Goal: Task Accomplishment & Management: Use online tool/utility

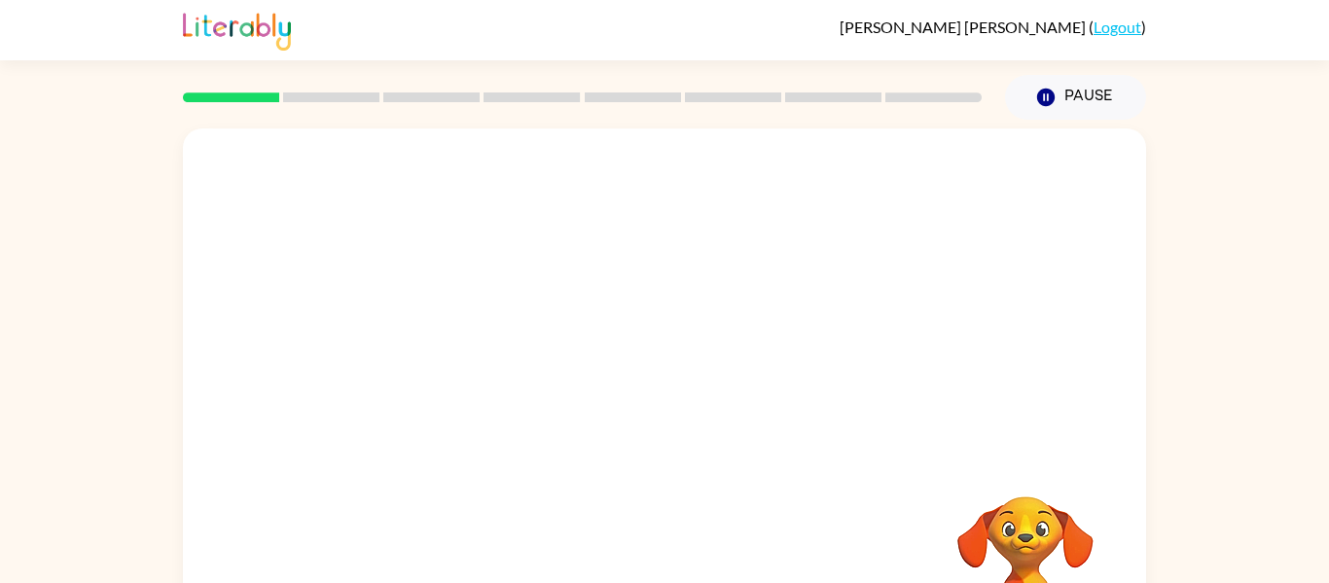
drag, startPoint x: 0, startPoint y: 0, endPoint x: 1247, endPoint y: 314, distance: 1285.8
click at [1247, 314] on div "Your browser must support playing .mp4 files to use Literably. Please try using…" at bounding box center [664, 402] width 1329 height 564
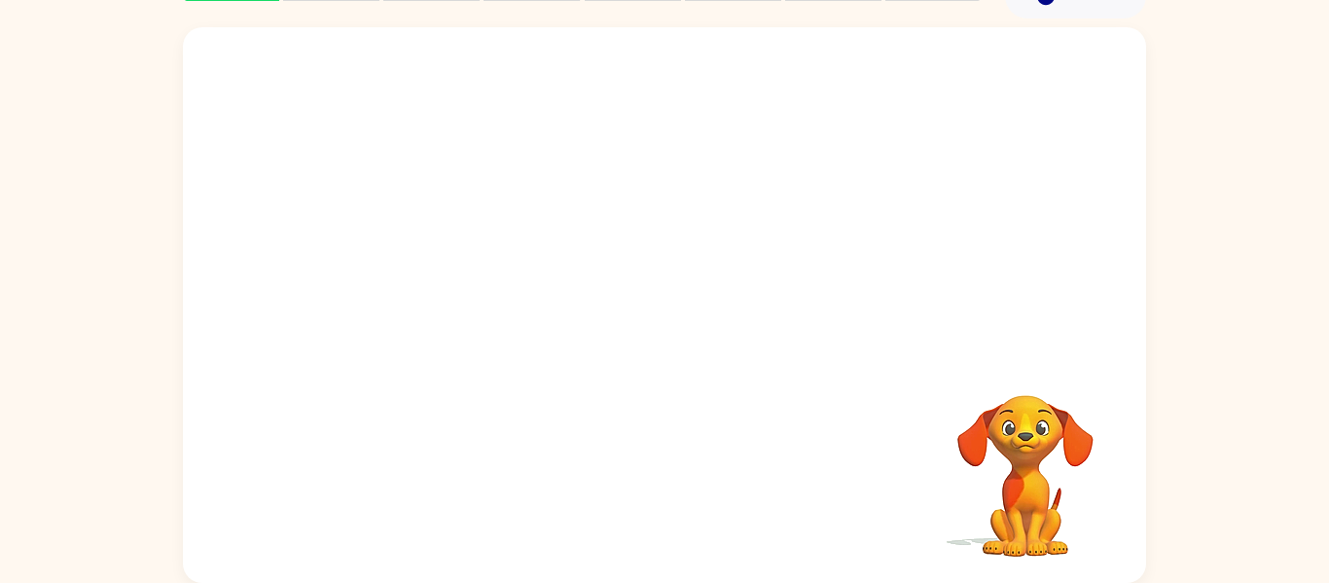
scroll to position [95, 0]
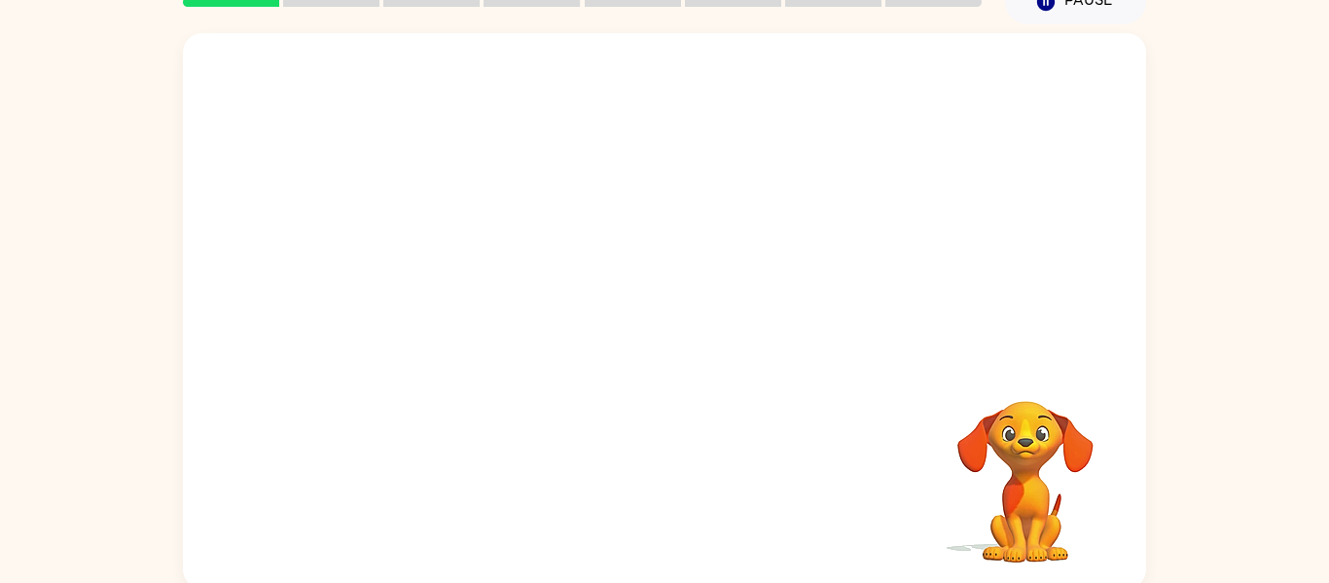
click at [692, 229] on div at bounding box center [664, 196] width 963 height 327
click at [636, 236] on video "Your browser must support playing .mp4 files to use Literably. Please try using…" at bounding box center [664, 196] width 963 height 327
click at [657, 247] on video "Your browser must support playing .mp4 files to use Literably. Please try using…" at bounding box center [664, 196] width 963 height 327
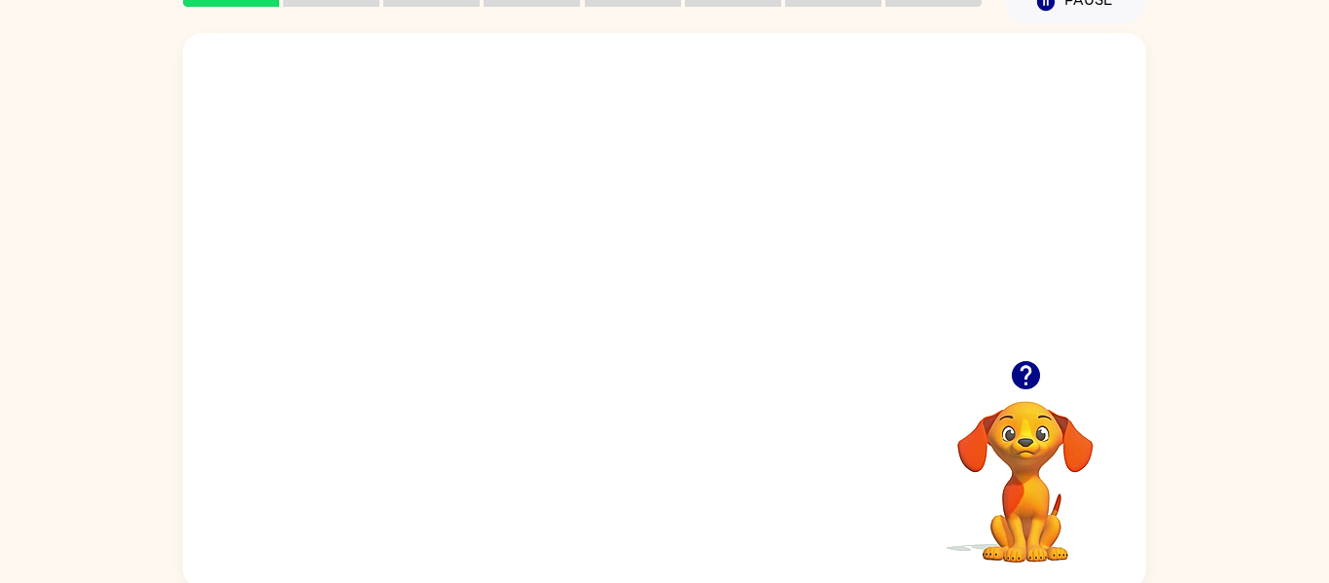
click at [597, 203] on video "Your browser must support playing .mp4 files to use Literably. Please try using…" at bounding box center [664, 196] width 963 height 327
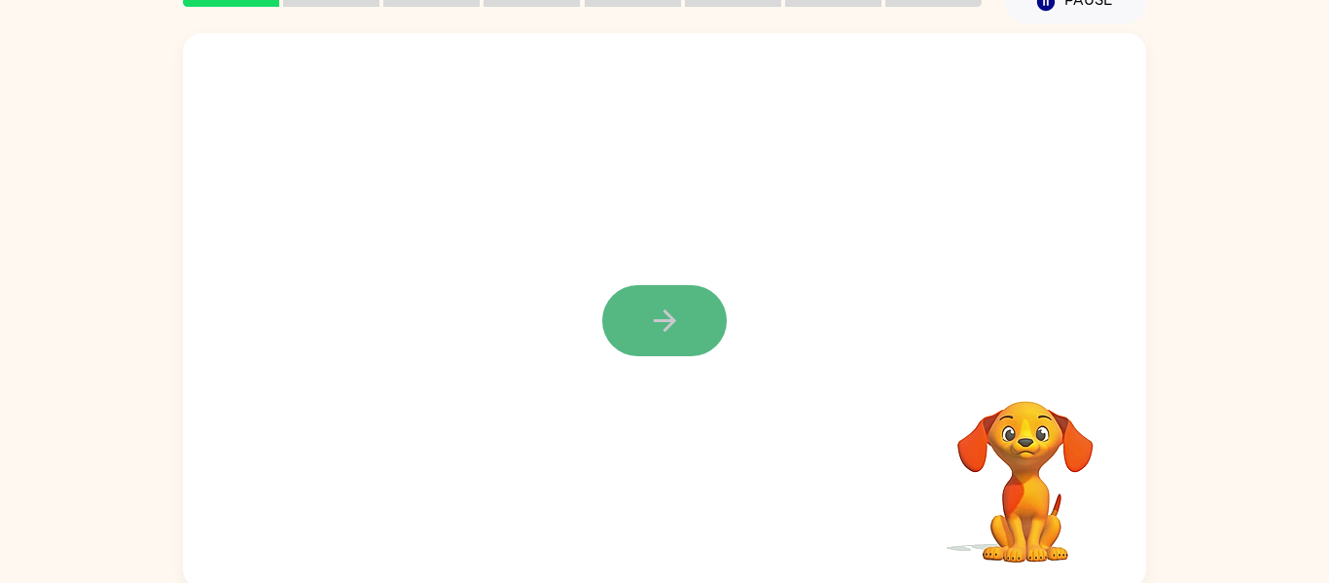
click at [648, 335] on icon "button" at bounding box center [665, 320] width 34 height 34
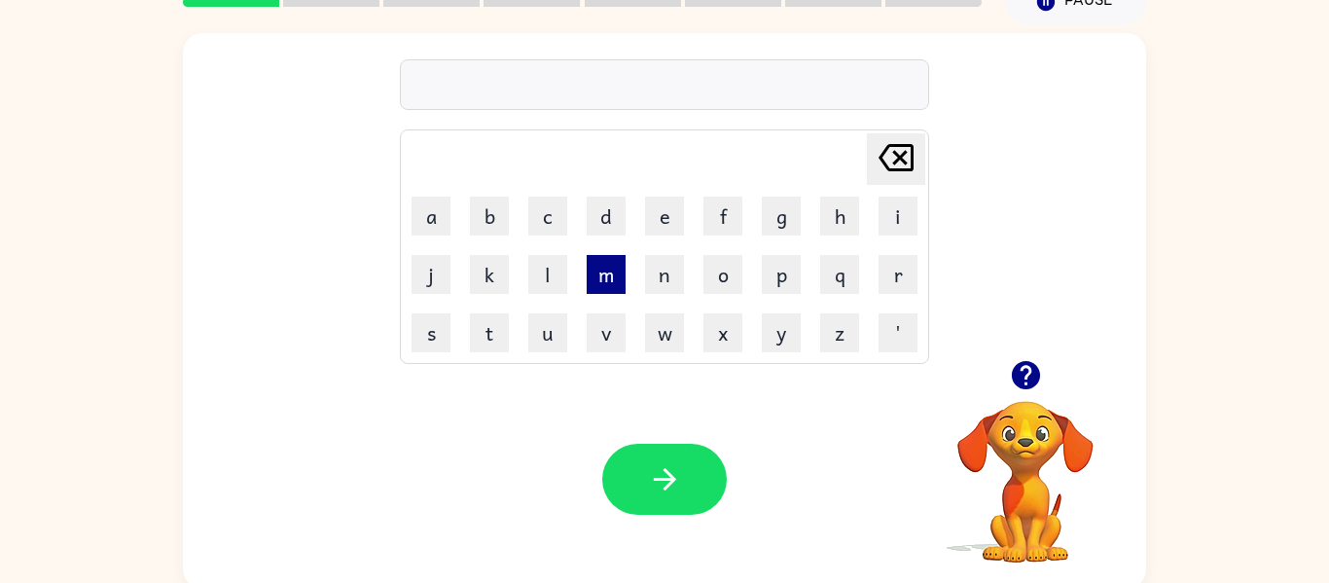
click at [600, 281] on button "m" at bounding box center [605, 274] width 39 height 39
type button "m"
click at [452, 256] on td "j" at bounding box center [431, 274] width 56 height 56
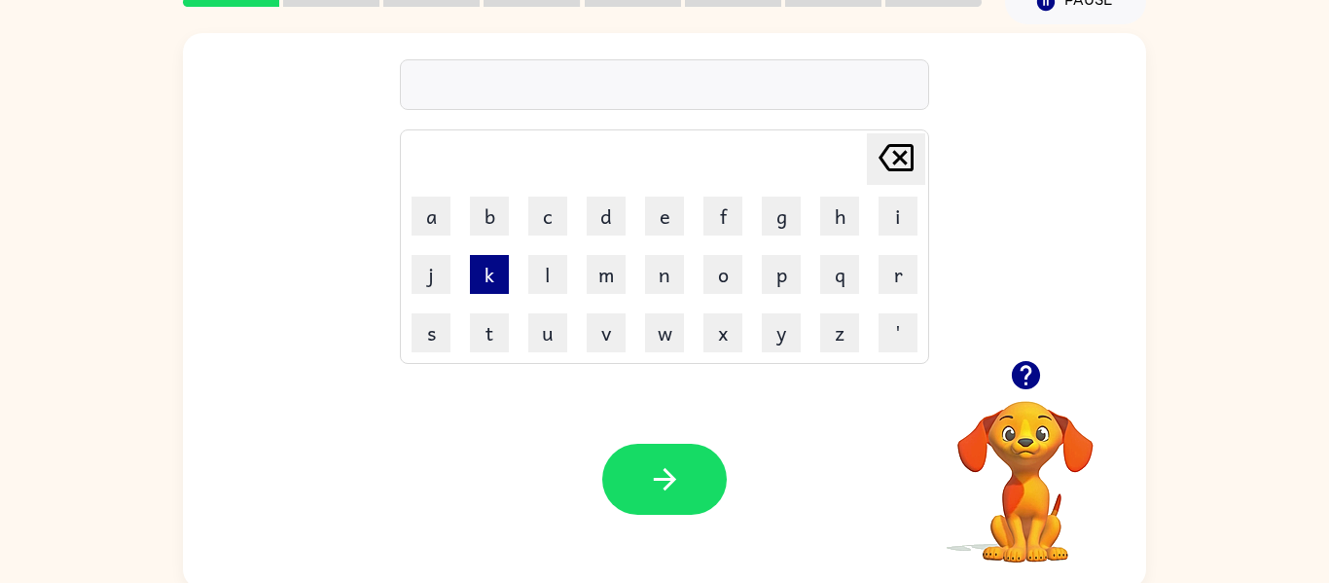
click at [485, 267] on button "k" at bounding box center [489, 274] width 39 height 39
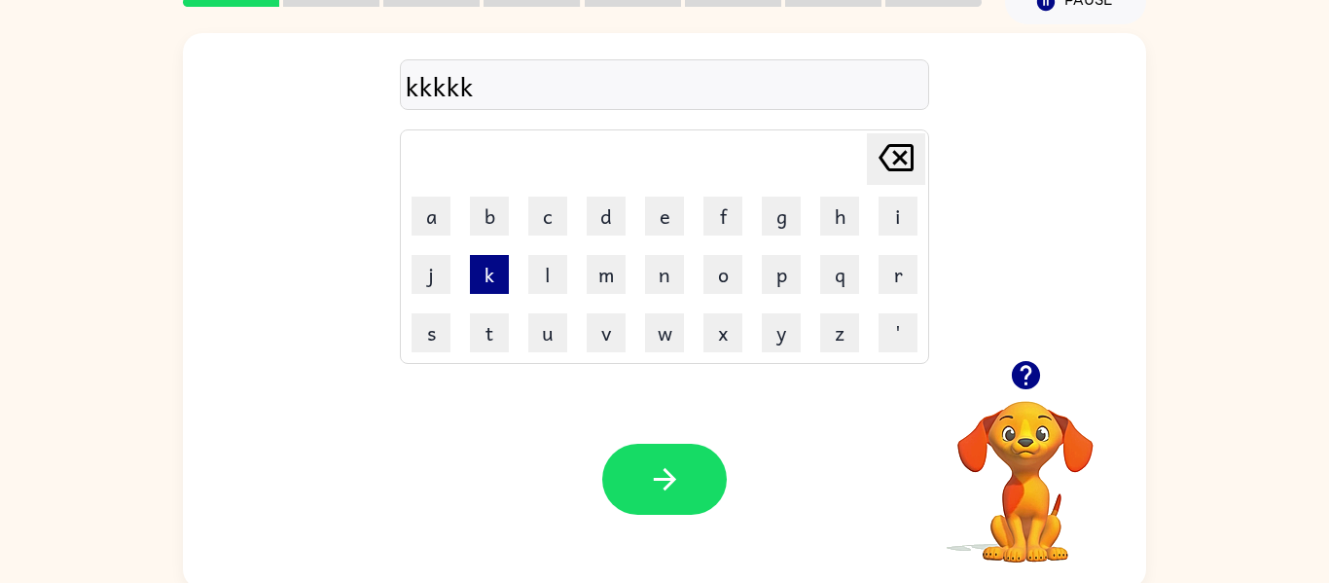
click at [485, 267] on button "k" at bounding box center [489, 274] width 39 height 39
type button "k"
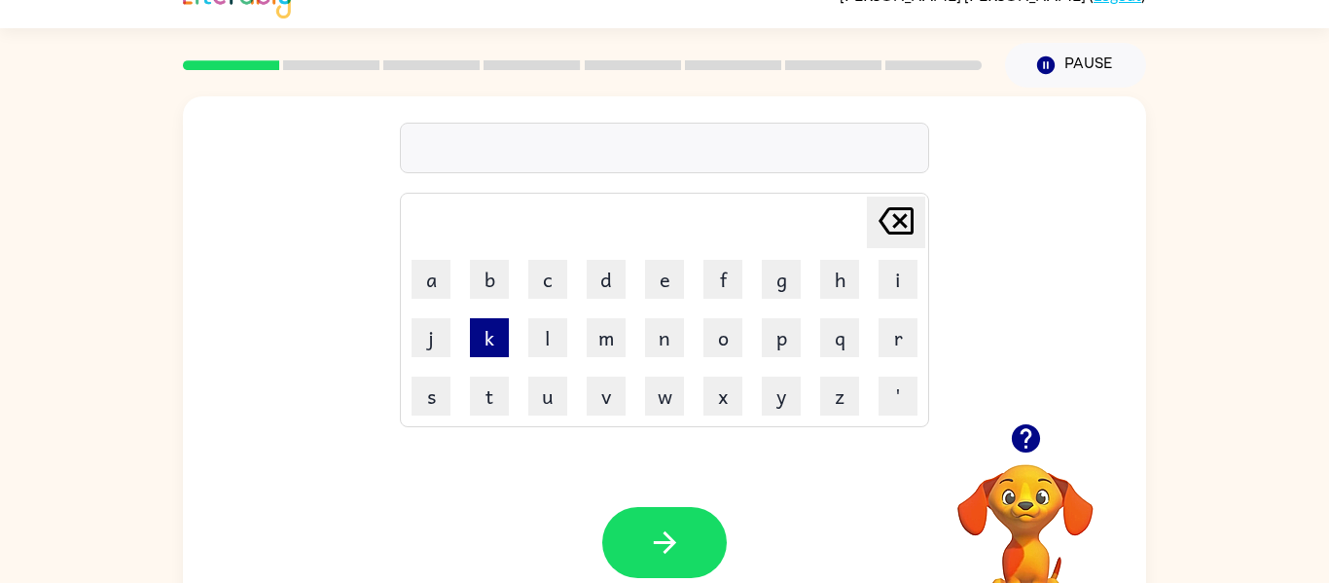
scroll to position [0, 0]
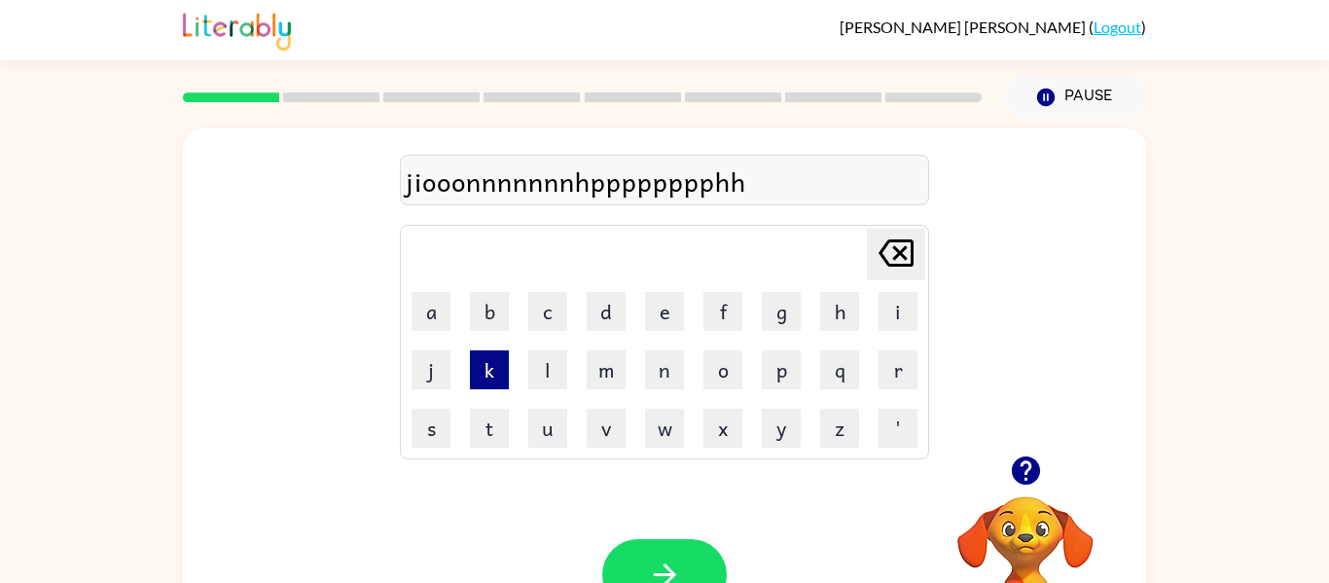
click at [470, 350] on button "k" at bounding box center [489, 369] width 39 height 39
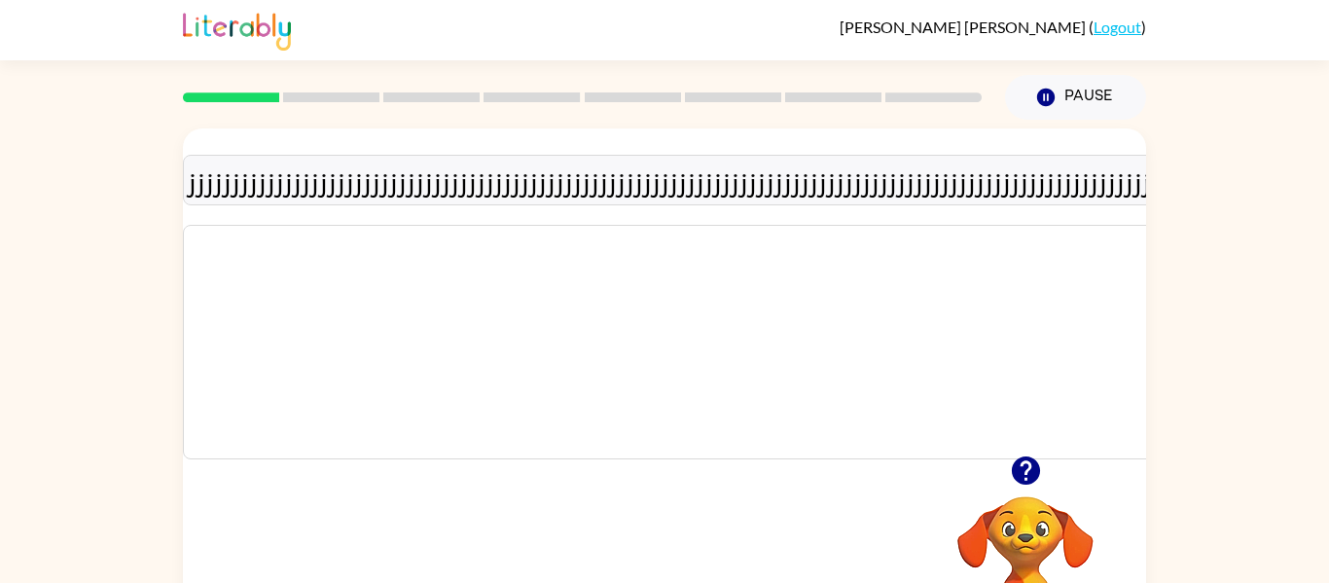
click at [1149, 316] on button "a" at bounding box center [1168, 311] width 39 height 39
type button "a"
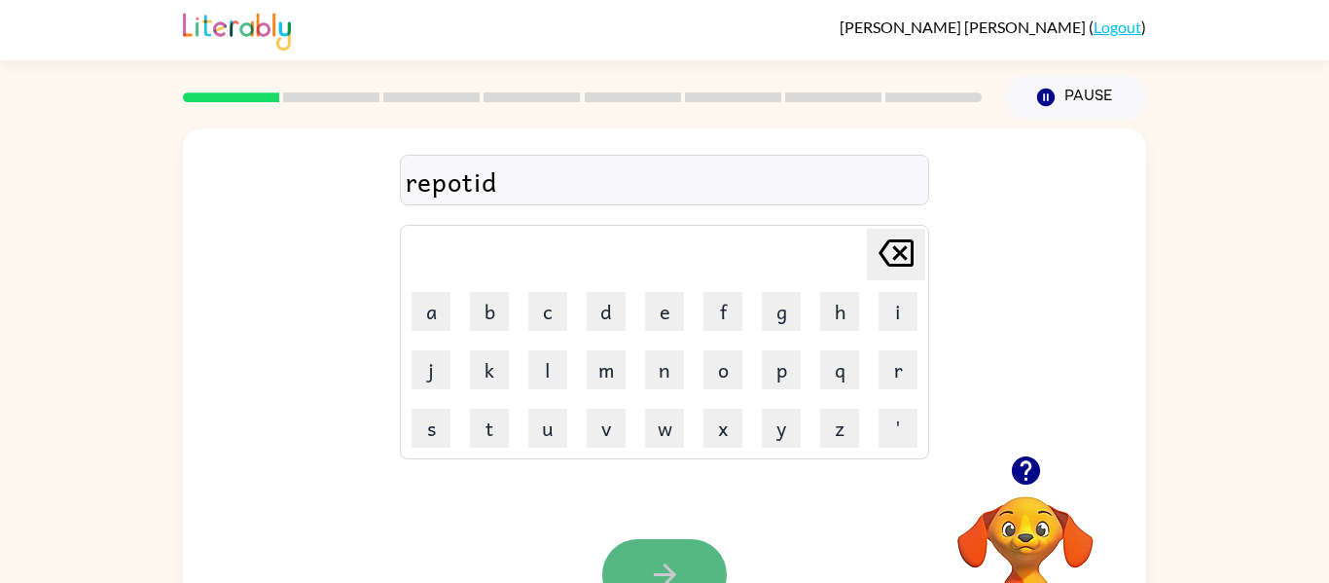
click at [701, 545] on button "button" at bounding box center [664, 574] width 124 height 71
click at [691, 532] on div "Your browser must support playing .mp4 files to use Literably. Please try using…" at bounding box center [664, 574] width 963 height 219
click at [691, 540] on button "button" at bounding box center [664, 574] width 124 height 71
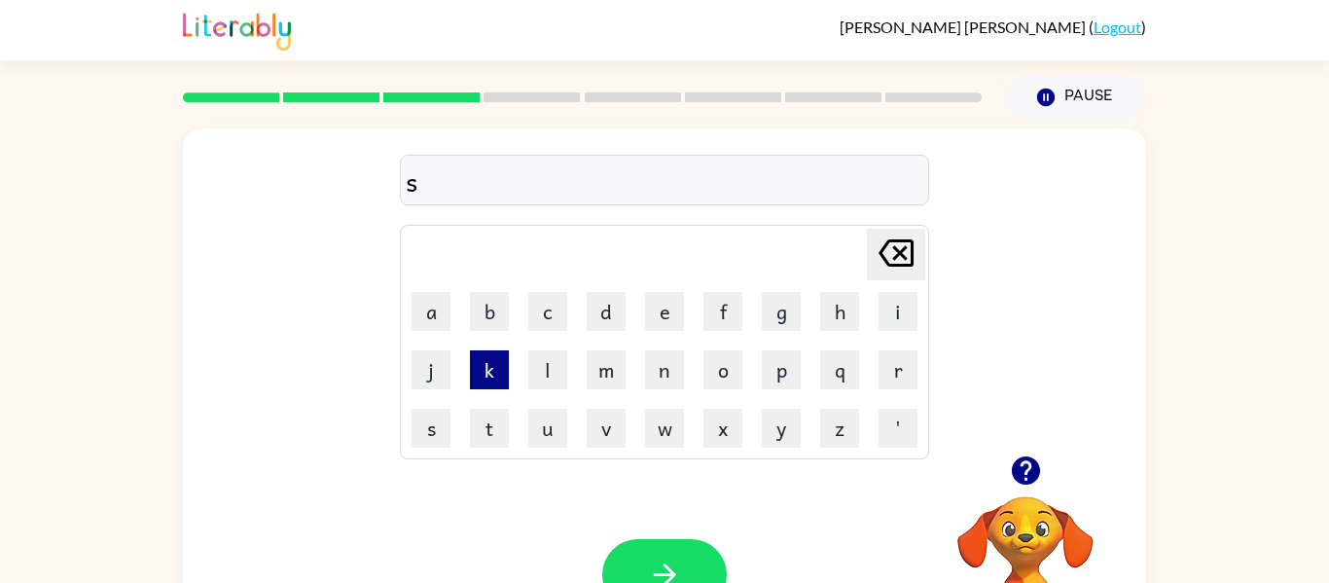
click at [489, 355] on button "k" at bounding box center [489, 369] width 39 height 39
click at [714, 376] on button "o" at bounding box center [722, 369] width 39 height 39
type button "o"
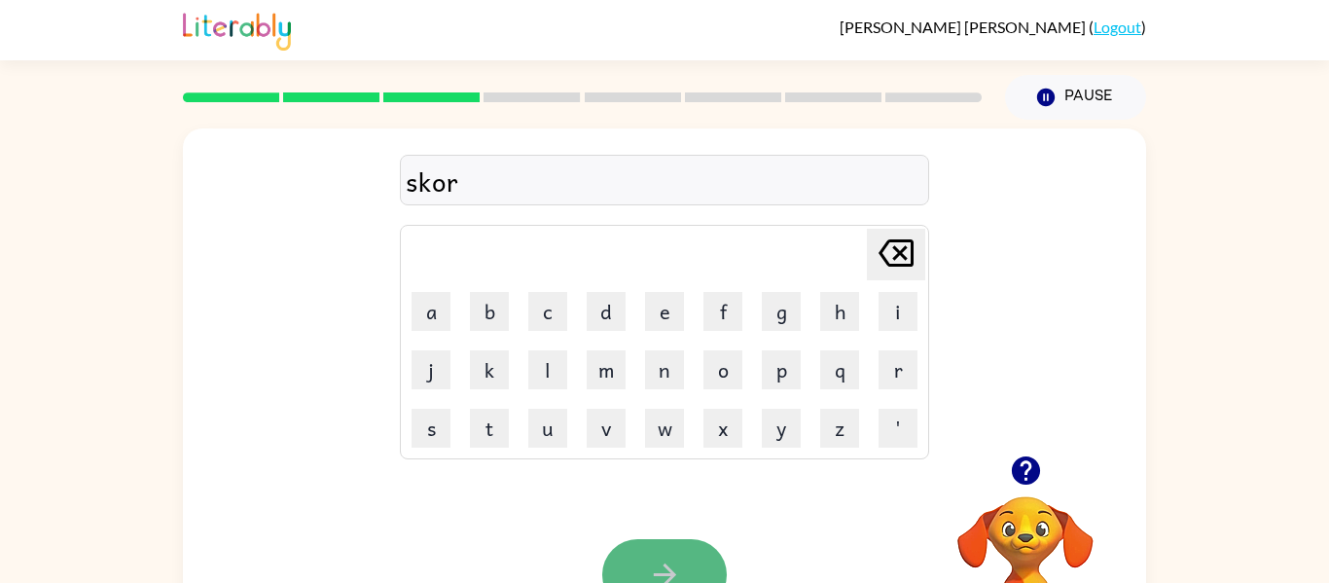
click at [662, 540] on button "button" at bounding box center [664, 574] width 124 height 71
click at [662, 566] on icon "button" at bounding box center [665, 574] width 34 height 34
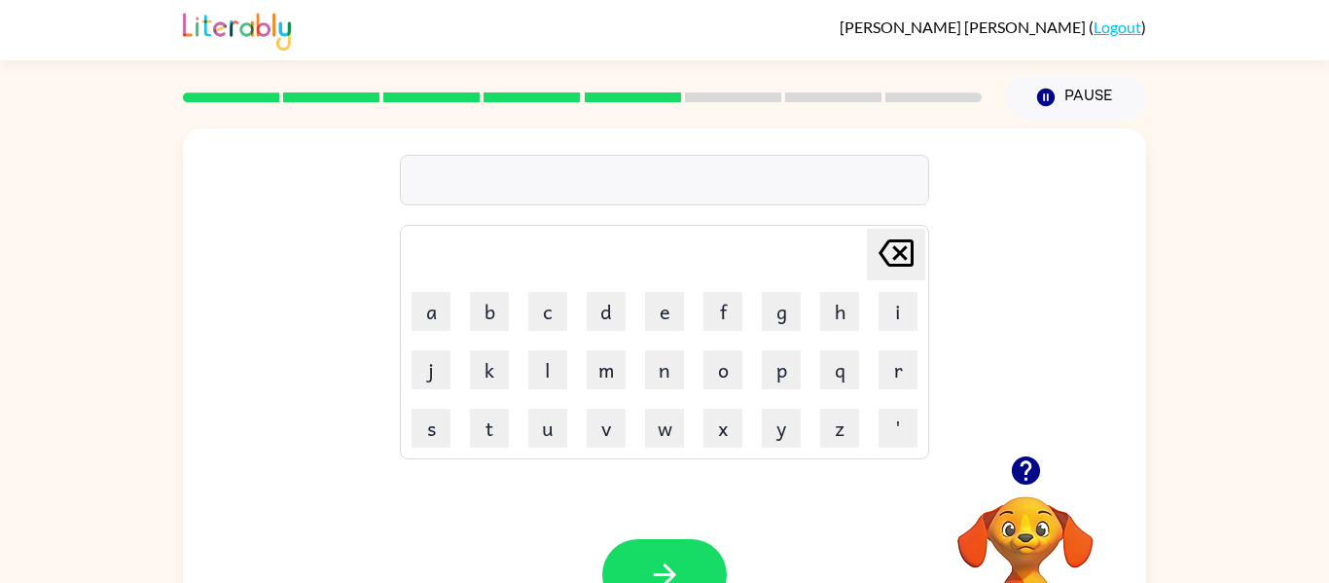
click at [550, 392] on td "l" at bounding box center [547, 369] width 56 height 56
click at [551, 416] on button "u" at bounding box center [547, 427] width 39 height 39
click at [549, 413] on button "u" at bounding box center [547, 427] width 39 height 39
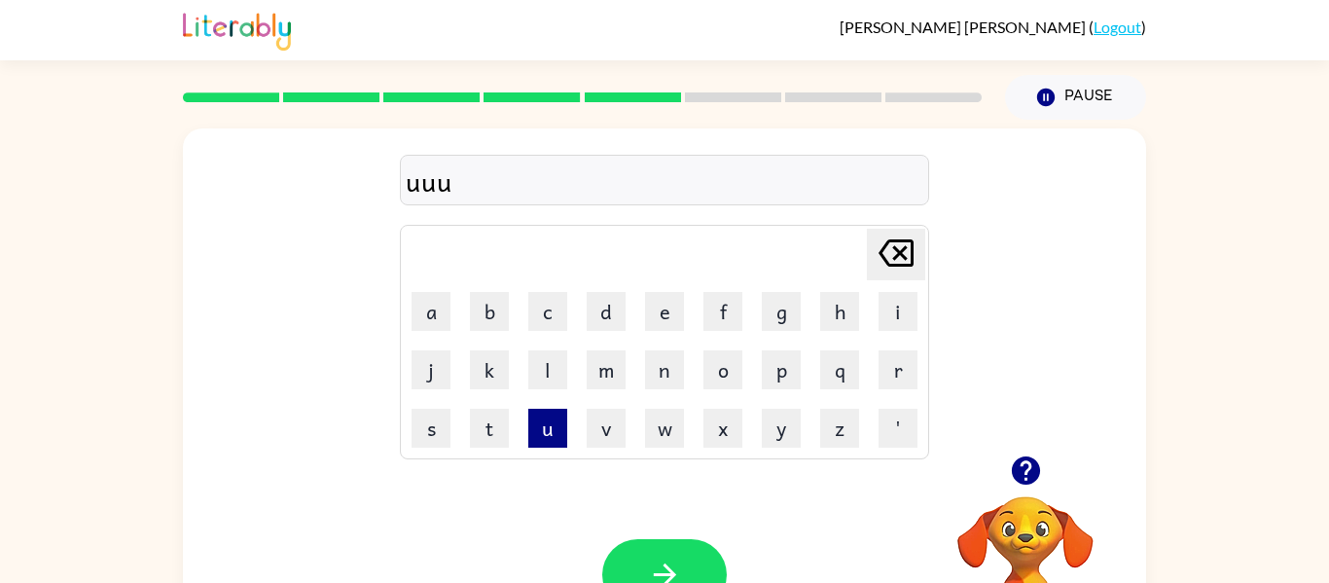
click at [549, 413] on button "u" at bounding box center [547, 427] width 39 height 39
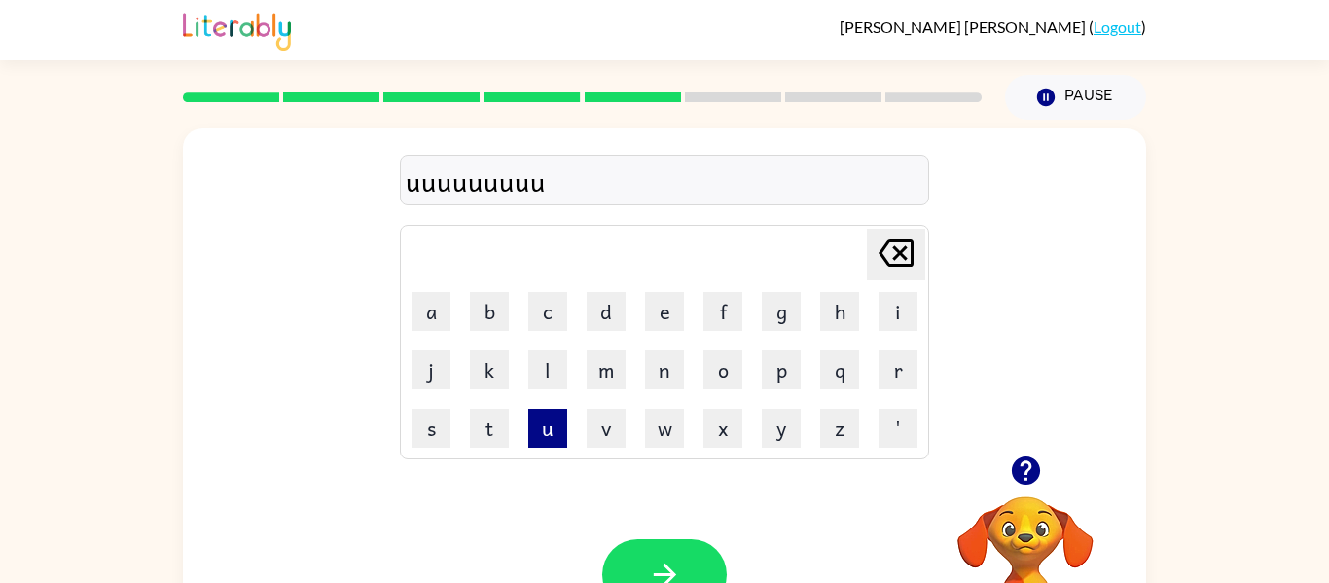
click at [549, 413] on button "u" at bounding box center [547, 427] width 39 height 39
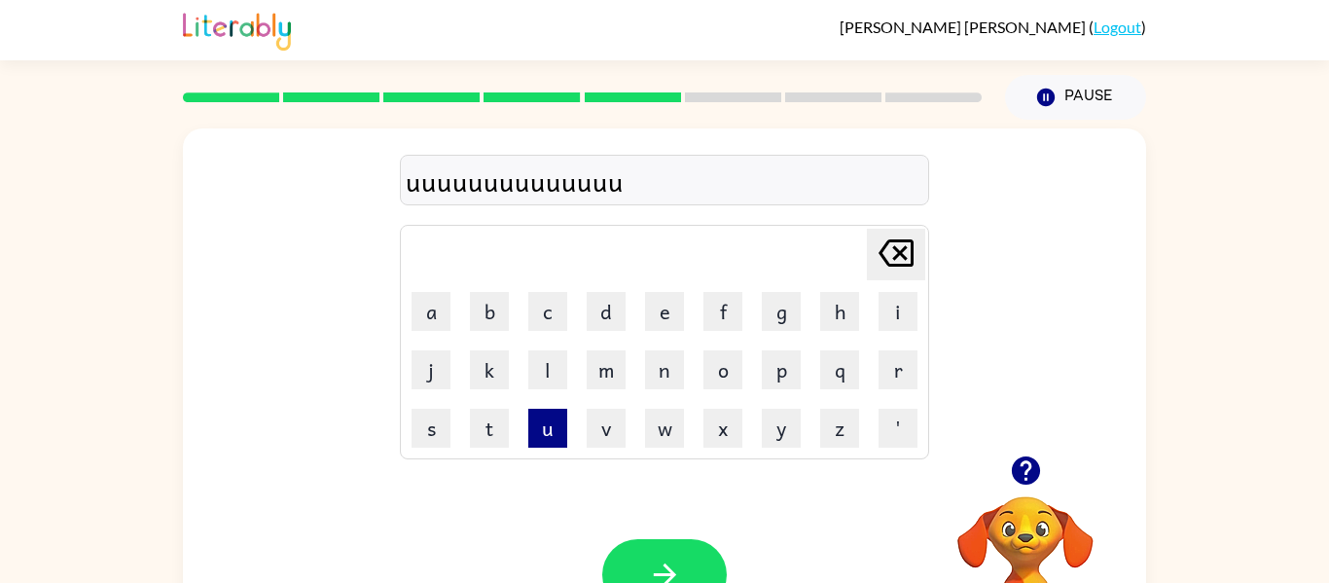
click at [549, 413] on button "u" at bounding box center [547, 427] width 39 height 39
type button "u"
click at [896, 242] on icon "[PERSON_NAME] last character input" at bounding box center [895, 253] width 47 height 47
click at [896, 243] on icon "[PERSON_NAME] last character input" at bounding box center [895, 253] width 47 height 47
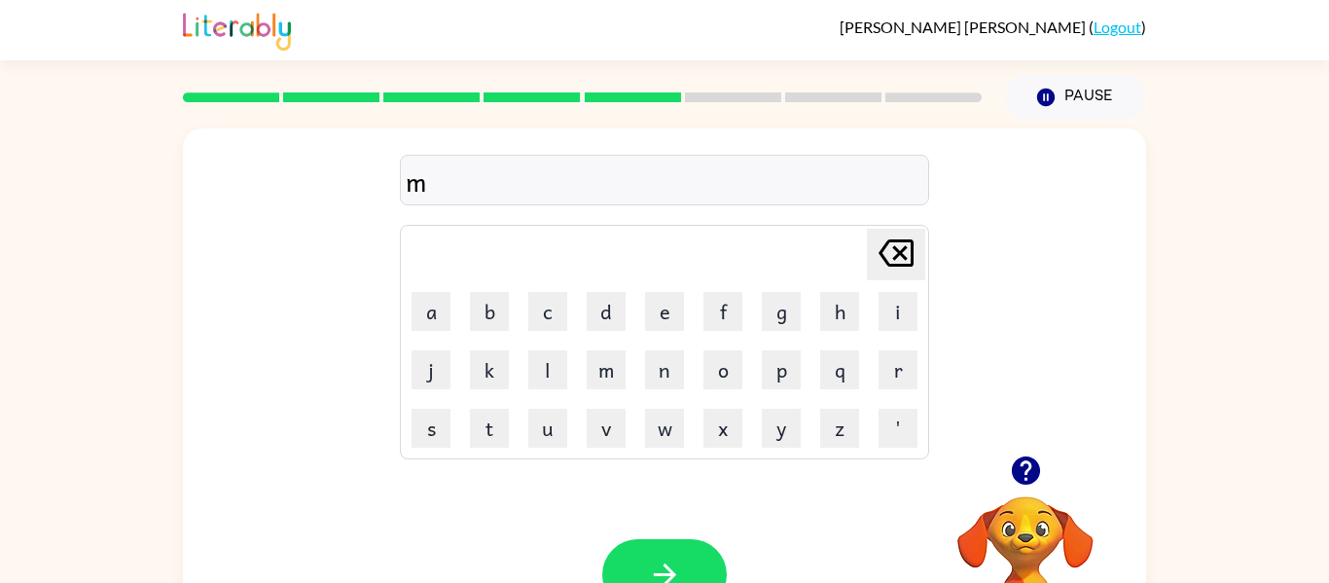
click at [896, 243] on icon "[PERSON_NAME] last character input" at bounding box center [895, 253] width 47 height 47
click at [1005, 526] on video "Your browser must support playing .mp4 files to use Literably. Please try using…" at bounding box center [1025, 563] width 195 height 195
click at [1012, 469] on icon "button" at bounding box center [1025, 470] width 28 height 28
click at [1020, 466] on icon "button" at bounding box center [1026, 470] width 34 height 34
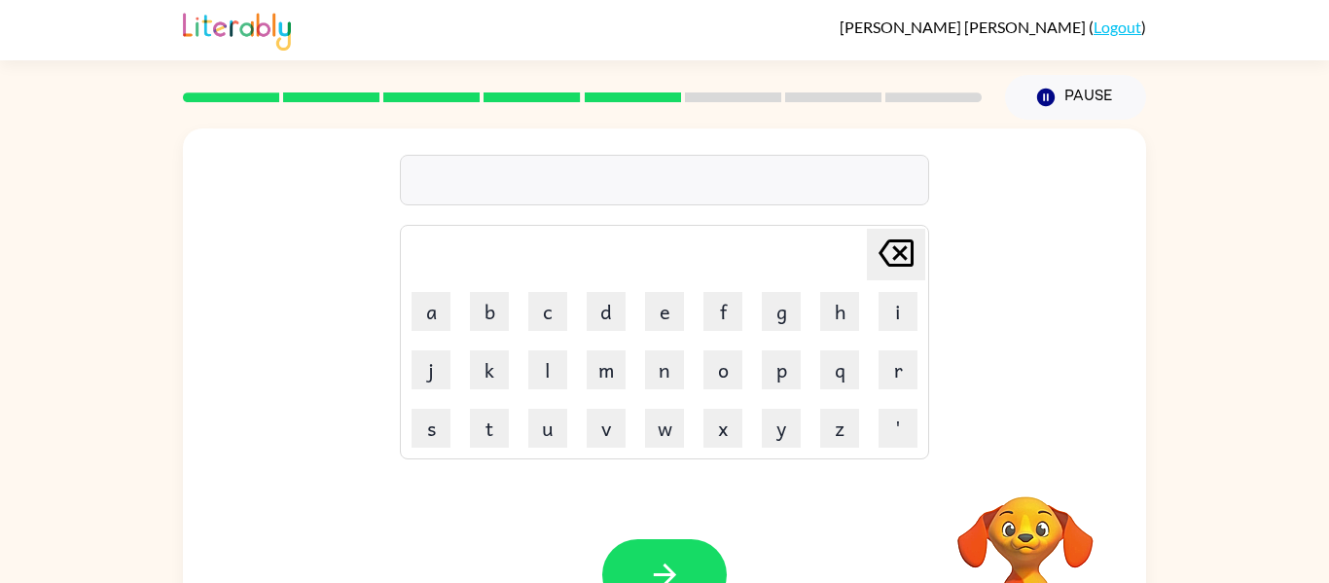
click at [1020, 466] on video "Your browser must support playing .mp4 files to use Literably. Please try using…" at bounding box center [1025, 563] width 195 height 195
click at [1025, 469] on icon "button" at bounding box center [1025, 470] width 28 height 28
click at [693, 566] on button "button" at bounding box center [664, 574] width 124 height 71
click at [1027, 462] on icon "button" at bounding box center [1026, 470] width 34 height 34
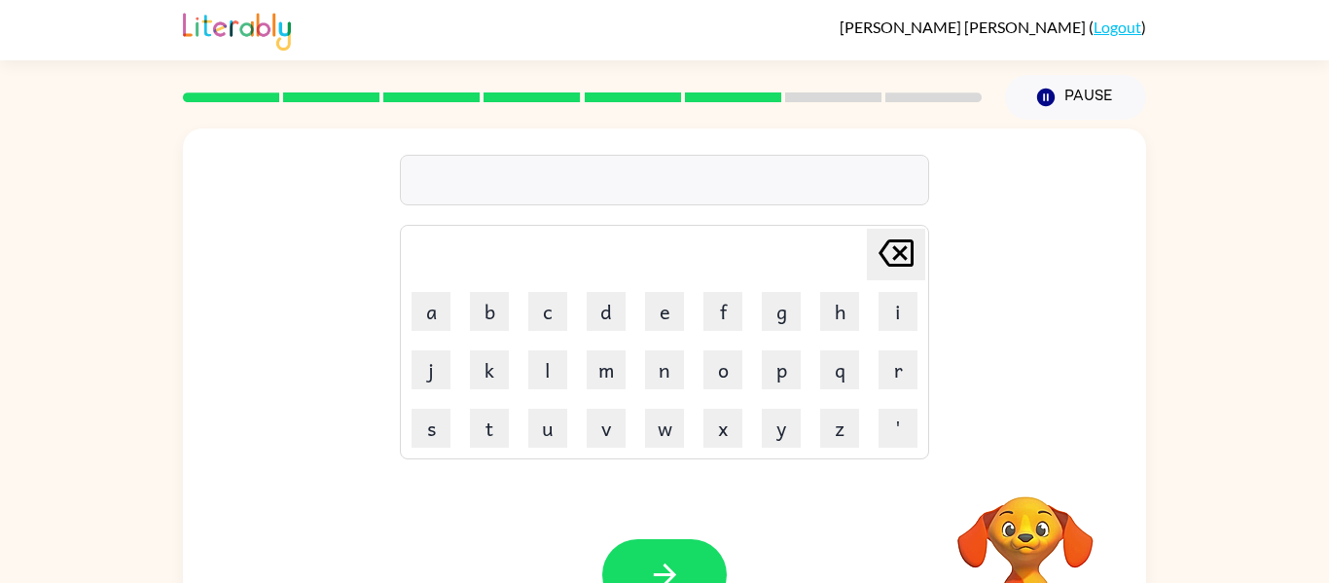
click at [1027, 462] on div "[PERSON_NAME] last character input a b c d e f g h i j k l m n o p q r s t u v …" at bounding box center [664, 405] width 963 height 555
click at [1034, 461] on icon "button" at bounding box center [1025, 470] width 28 height 28
click at [706, 561] on button "button" at bounding box center [664, 574] width 124 height 71
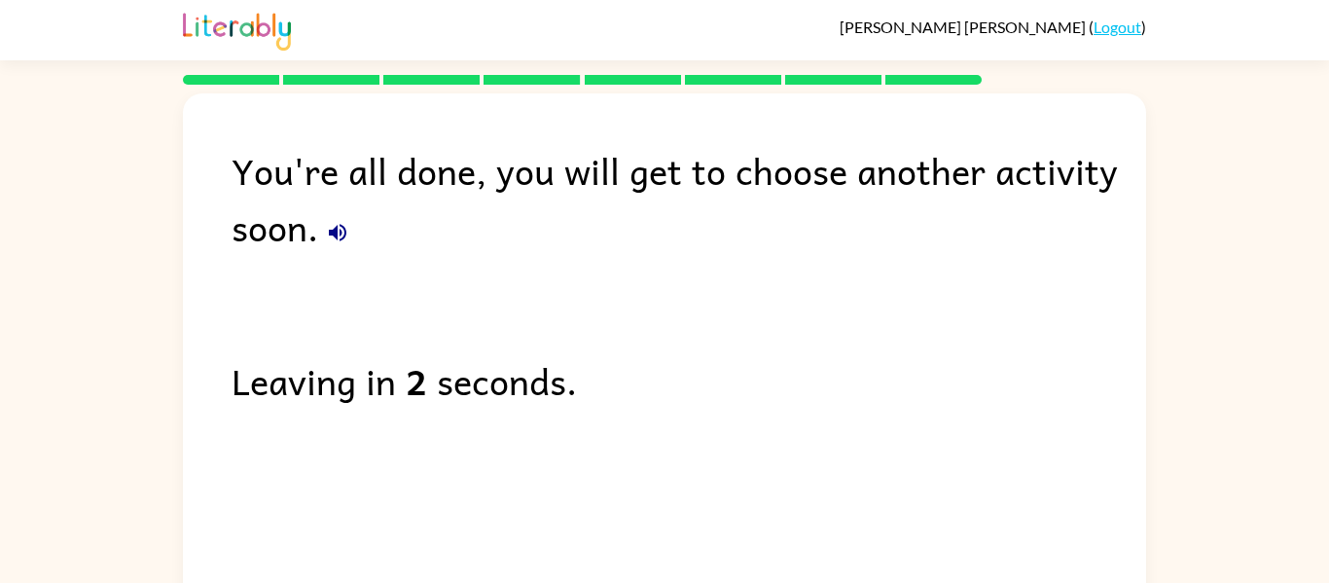
scroll to position [7, 0]
